Goal: Information Seeking & Learning: Learn about a topic

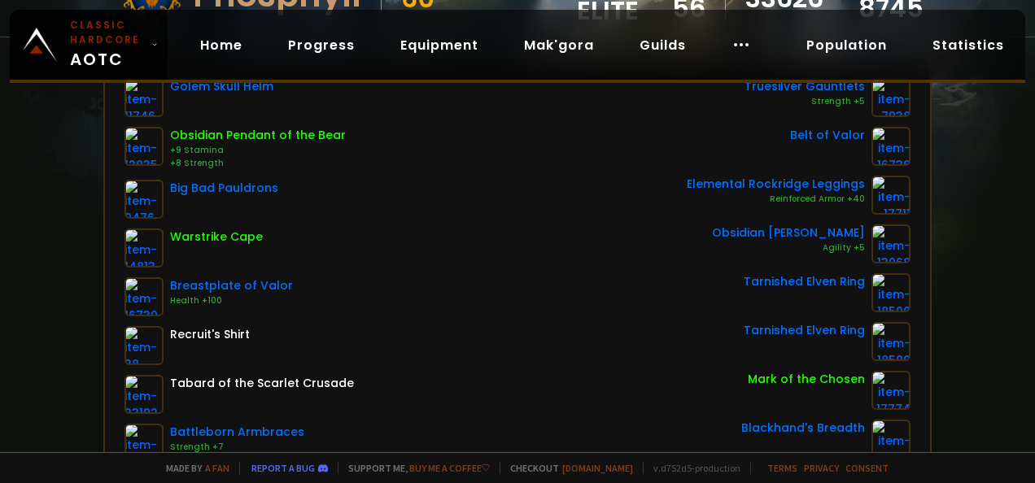
scroll to position [233, 0]
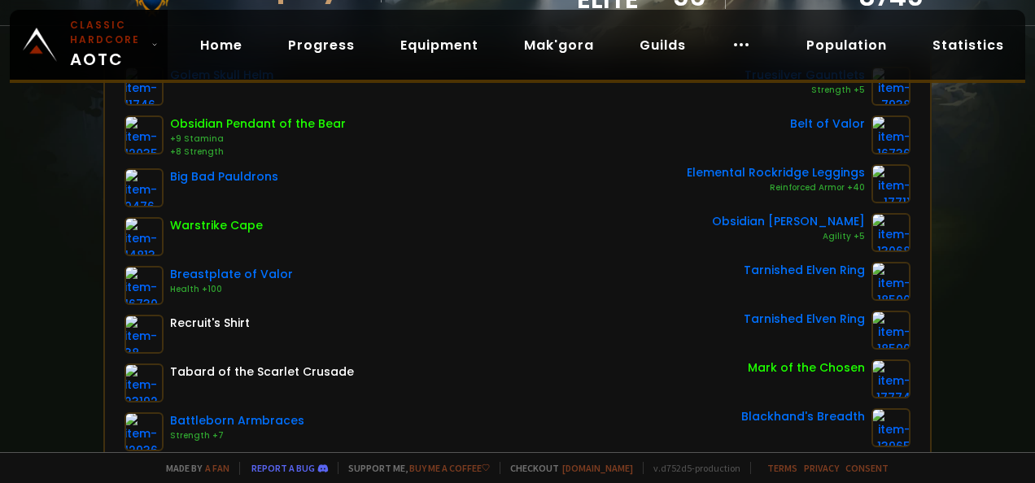
scroll to position [243, 0]
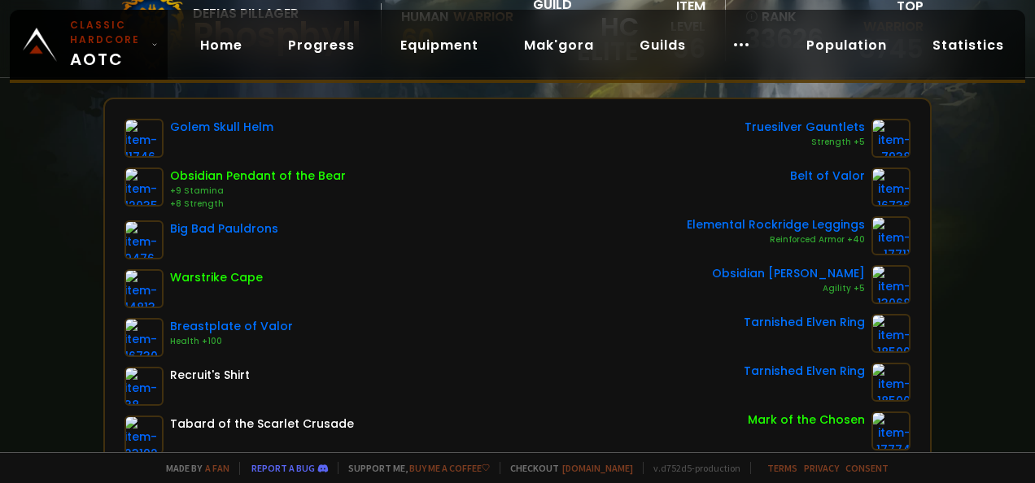
scroll to position [176, 0]
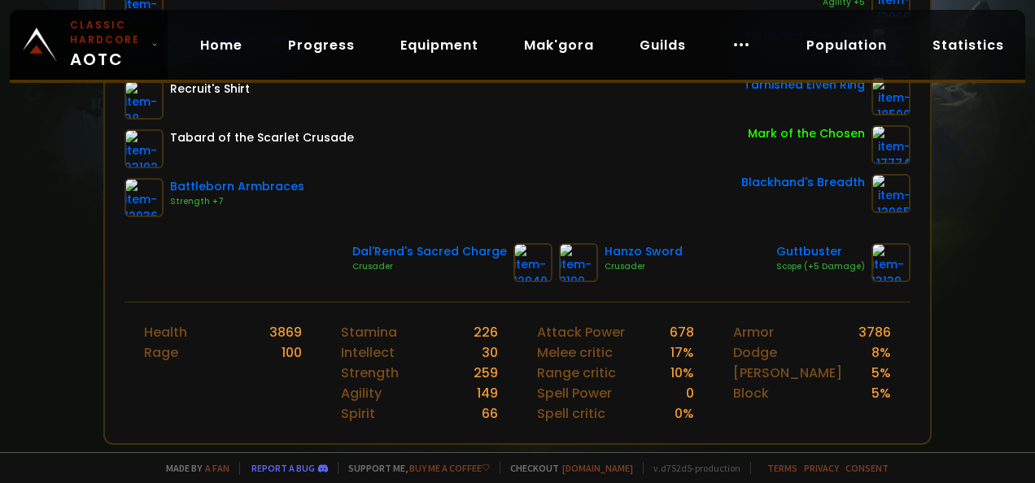
scroll to position [479, 0]
